Goal: Download file/media

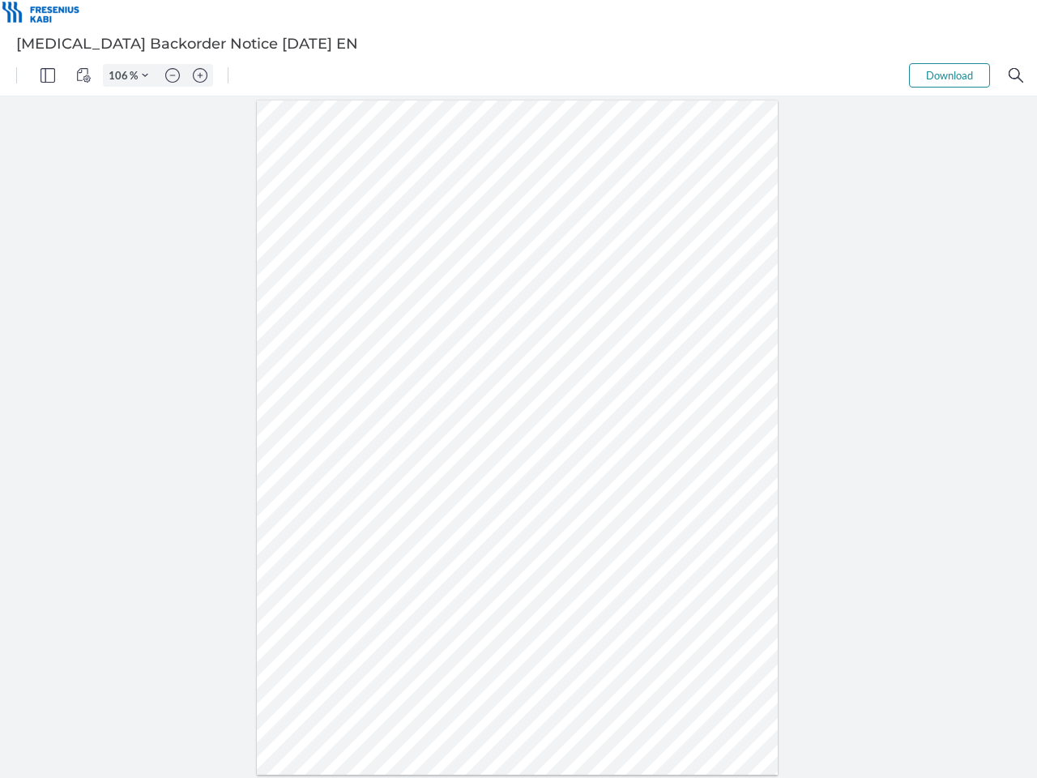
click at [48, 75] on img "Panel" at bounding box center [48, 75] width 15 height 15
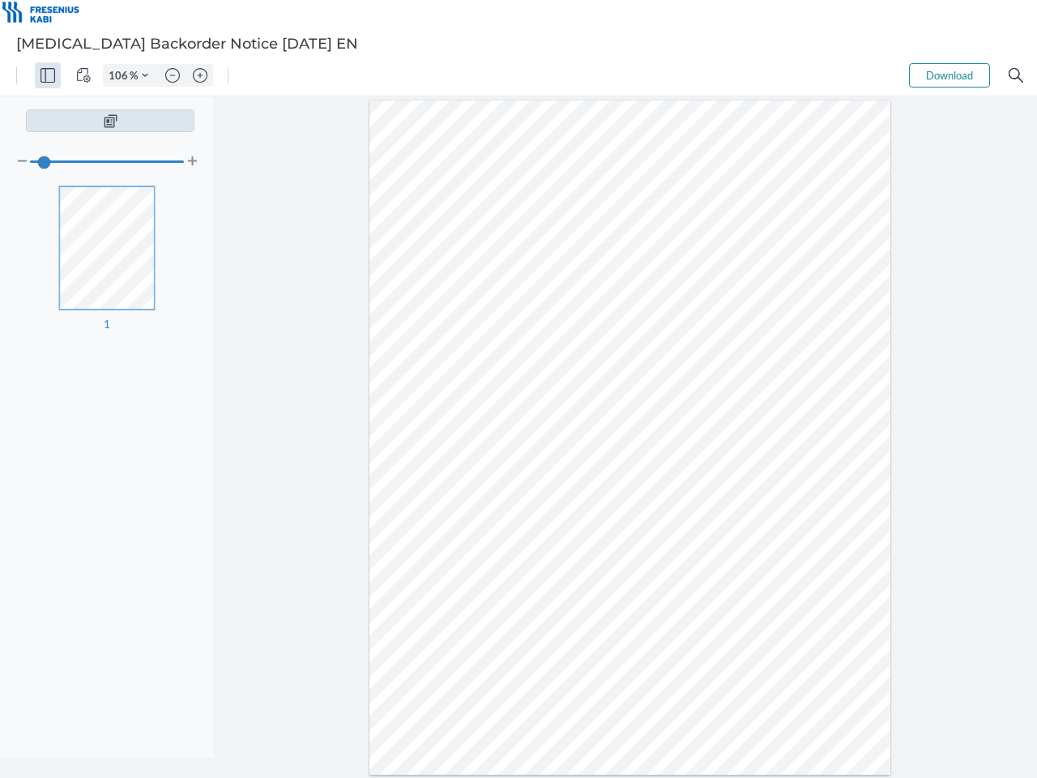
click at [83, 75] on img "View Controls" at bounding box center [83, 75] width 15 height 15
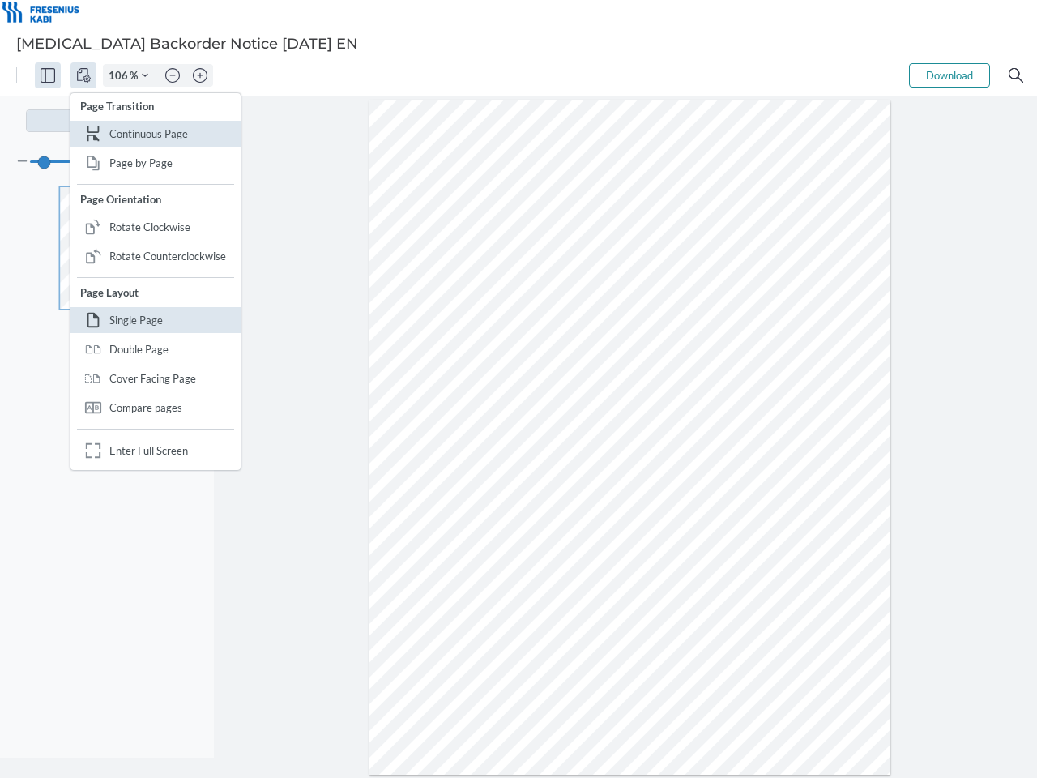
click at [121, 75] on input "106" at bounding box center [117, 75] width 26 height 15
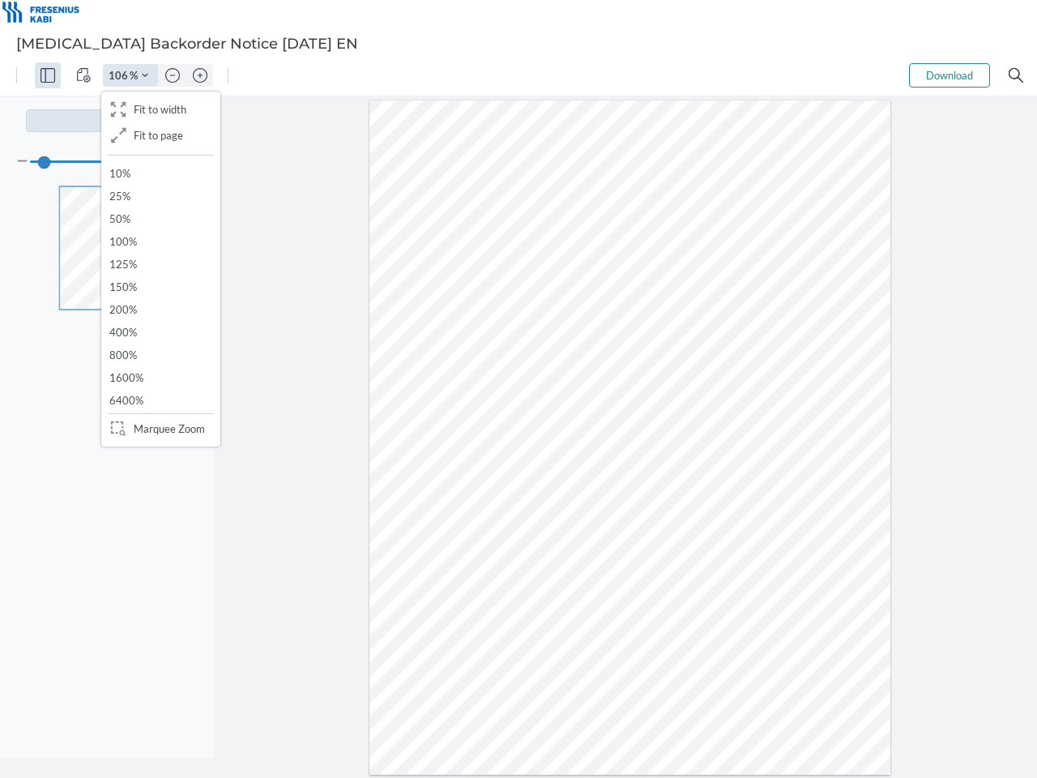
click at [145, 75] on img "Zoom Controls" at bounding box center [145, 75] width 6 height 6
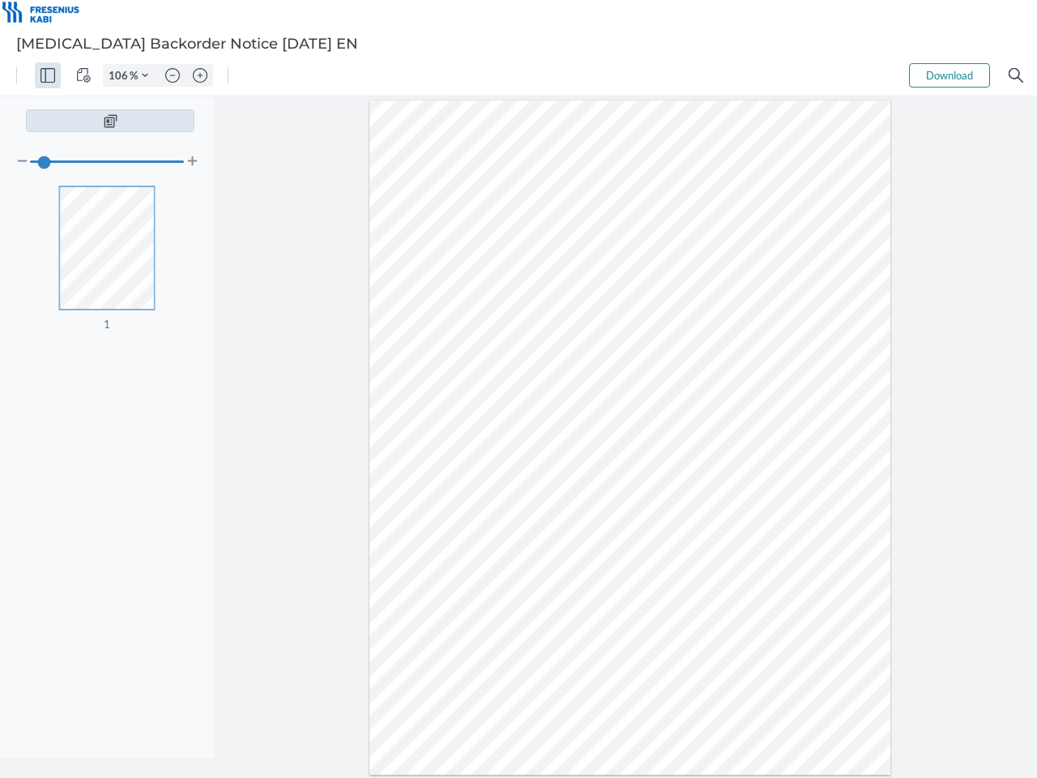
click at [173, 75] on img "Zoom out" at bounding box center [172, 75] width 15 height 15
click at [200, 75] on img "Zoom in" at bounding box center [200, 75] width 15 height 15
type input "106"
click at [950, 75] on button "Download" at bounding box center [949, 75] width 81 height 24
click at [1016, 75] on img "Search" at bounding box center [1016, 75] width 15 height 15
